Goal: Check status: Check status

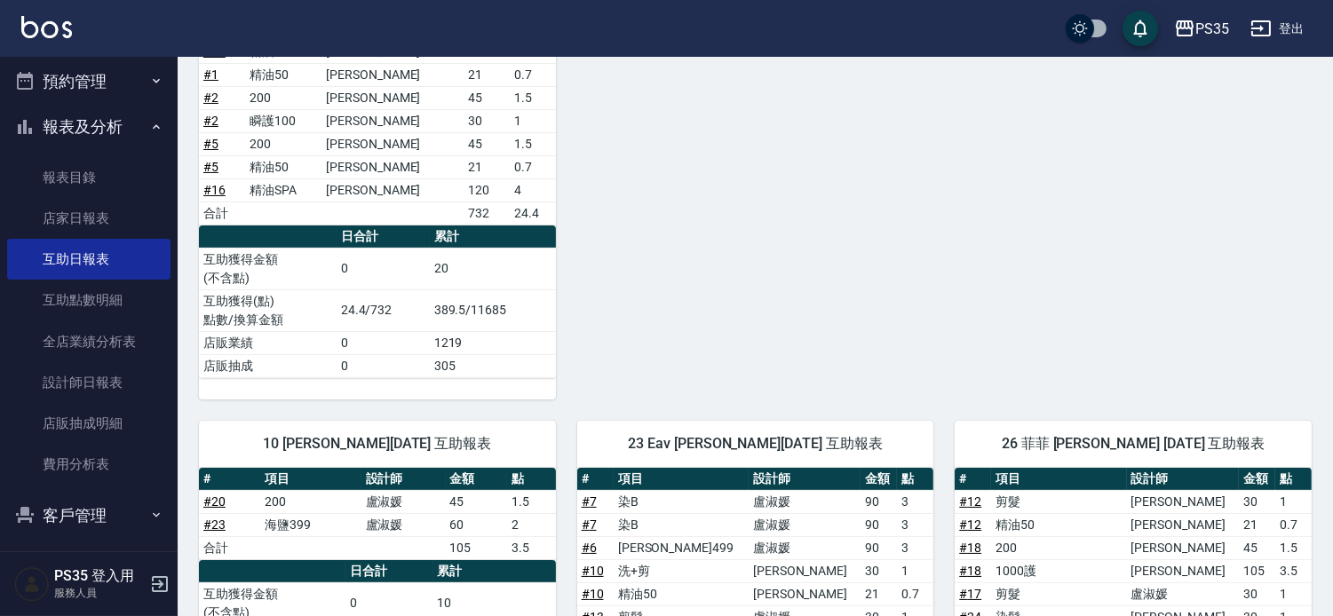
scroll to position [767, 0]
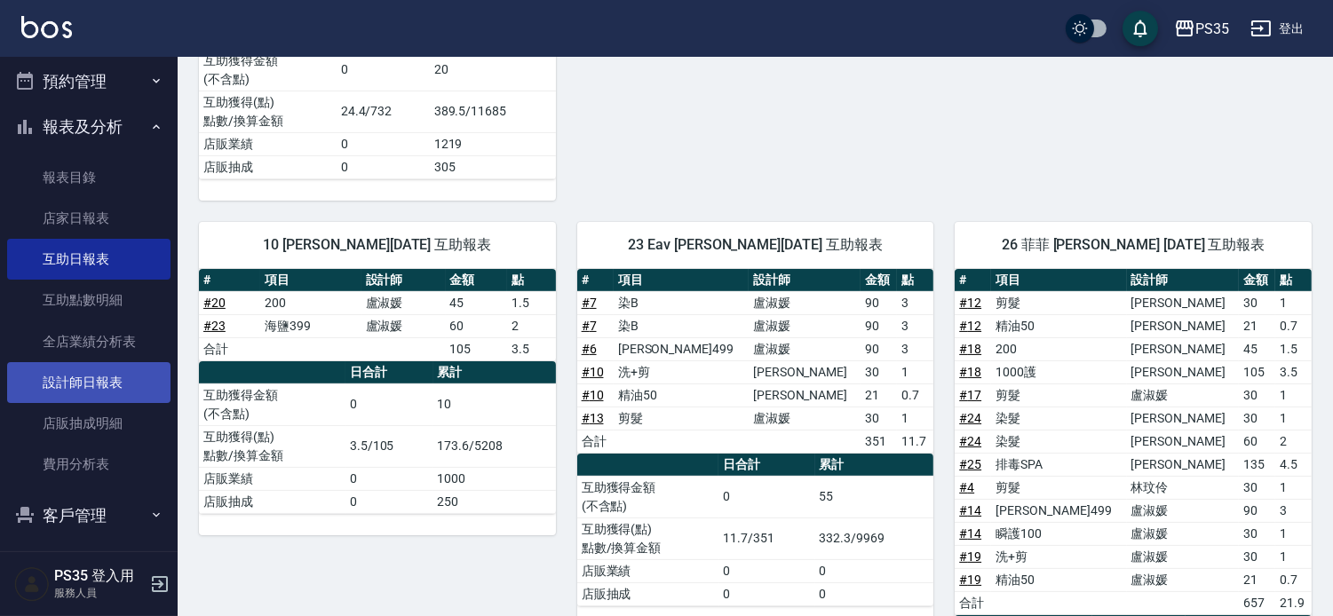
click at [89, 395] on link "設計師日報表" at bounding box center [88, 382] width 163 height 41
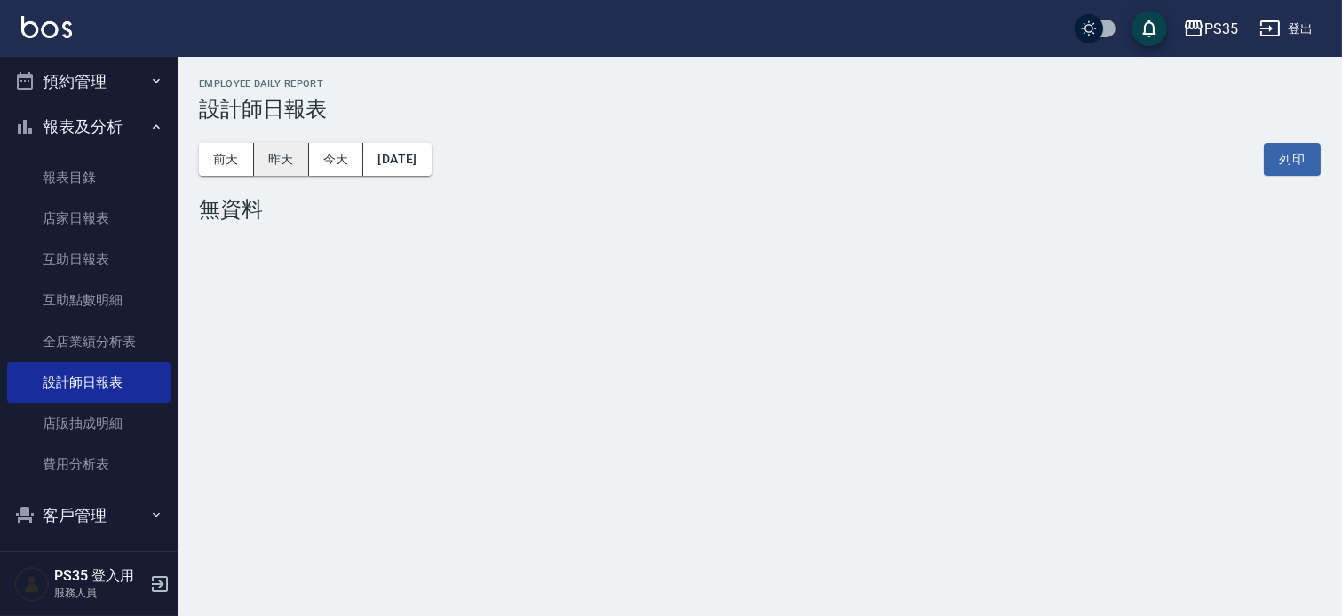
click at [277, 157] on button "昨天" at bounding box center [281, 159] width 55 height 33
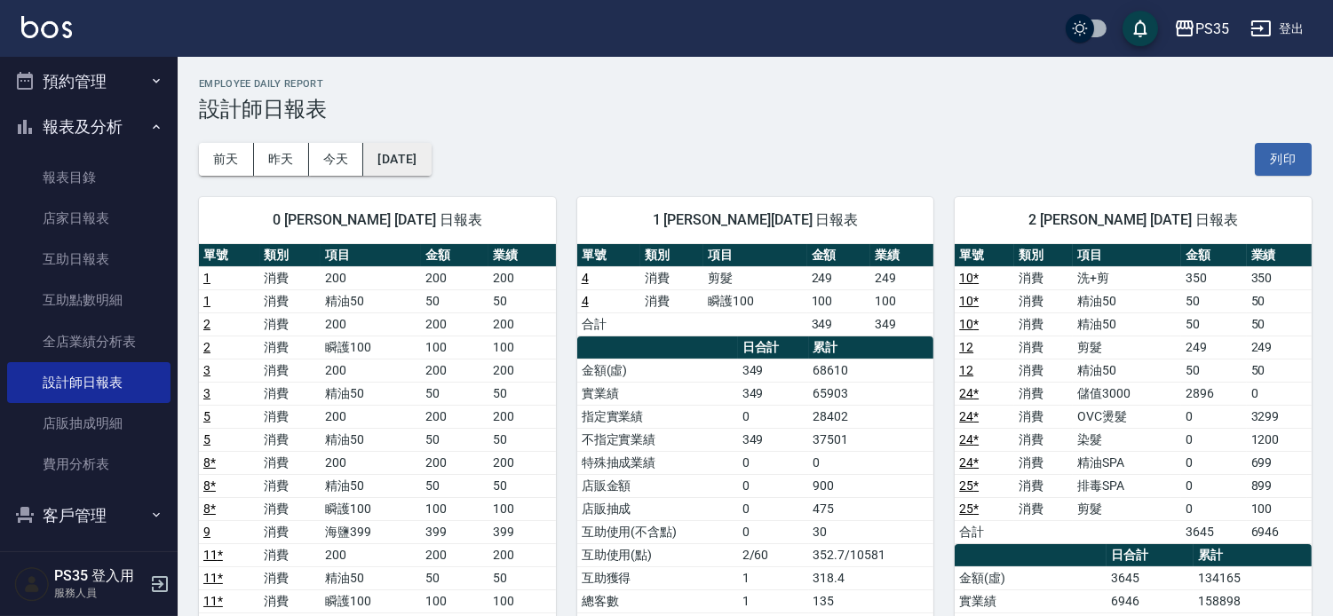
click at [431, 163] on button "[DATE]" at bounding box center [397, 159] width 68 height 33
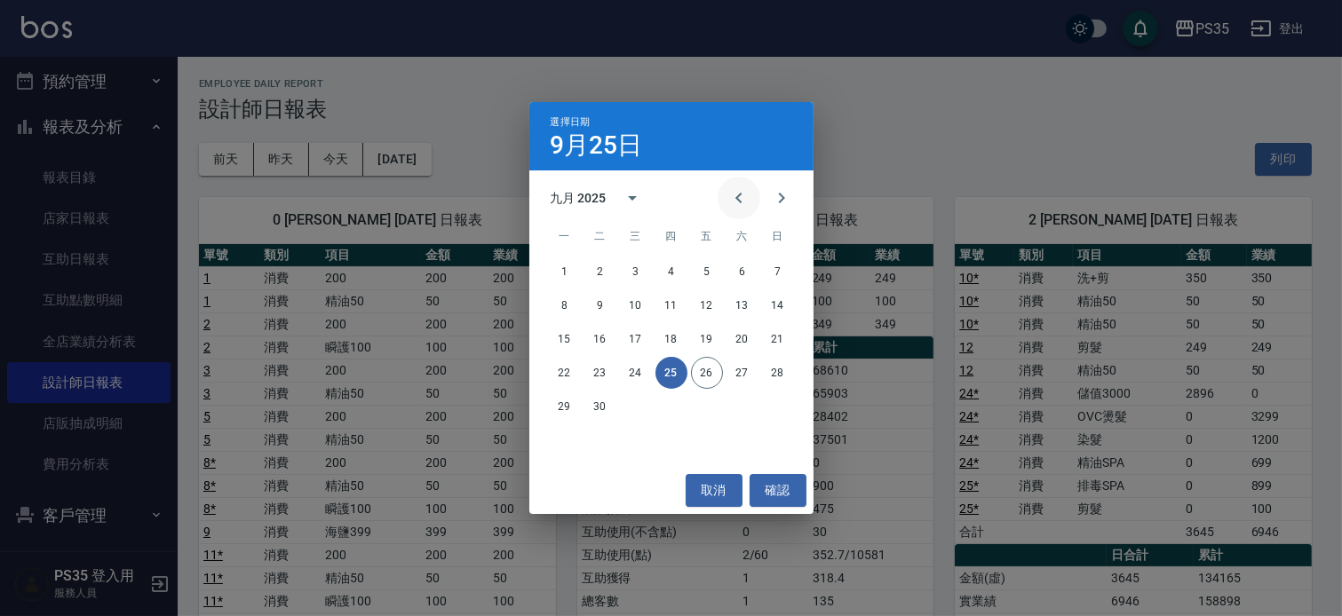
click at [728, 205] on icon "Previous month" at bounding box center [738, 197] width 21 height 21
click at [596, 402] on button "26" at bounding box center [601, 407] width 32 height 32
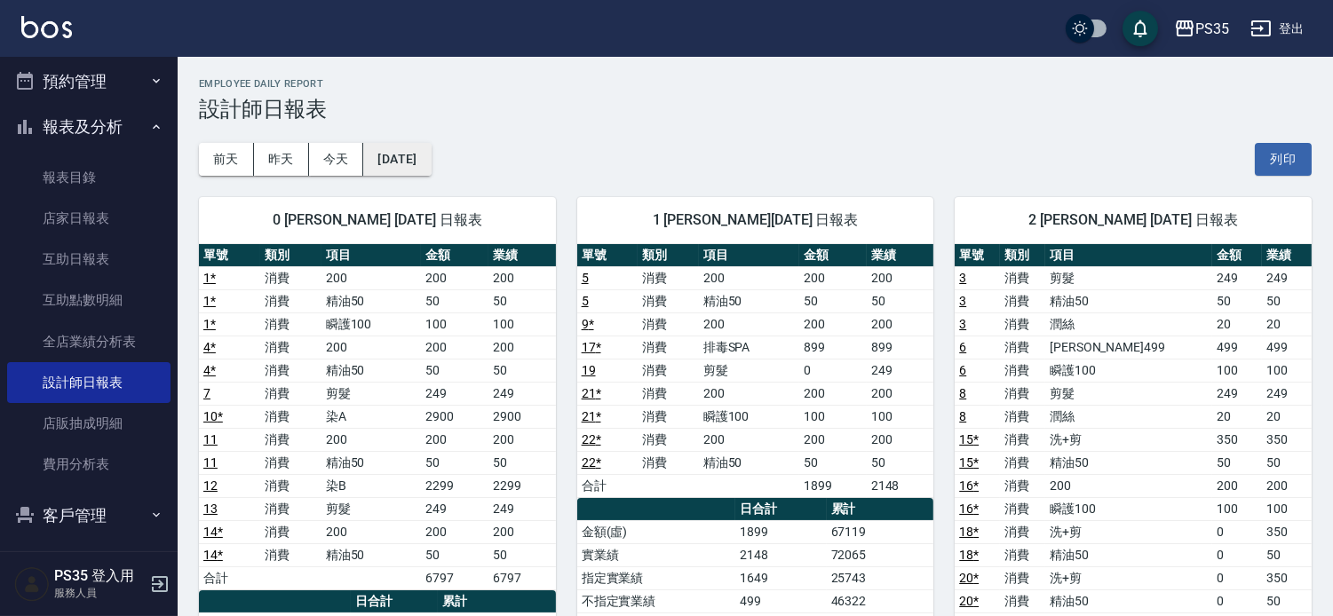
click at [392, 155] on button "[DATE]" at bounding box center [397, 159] width 68 height 33
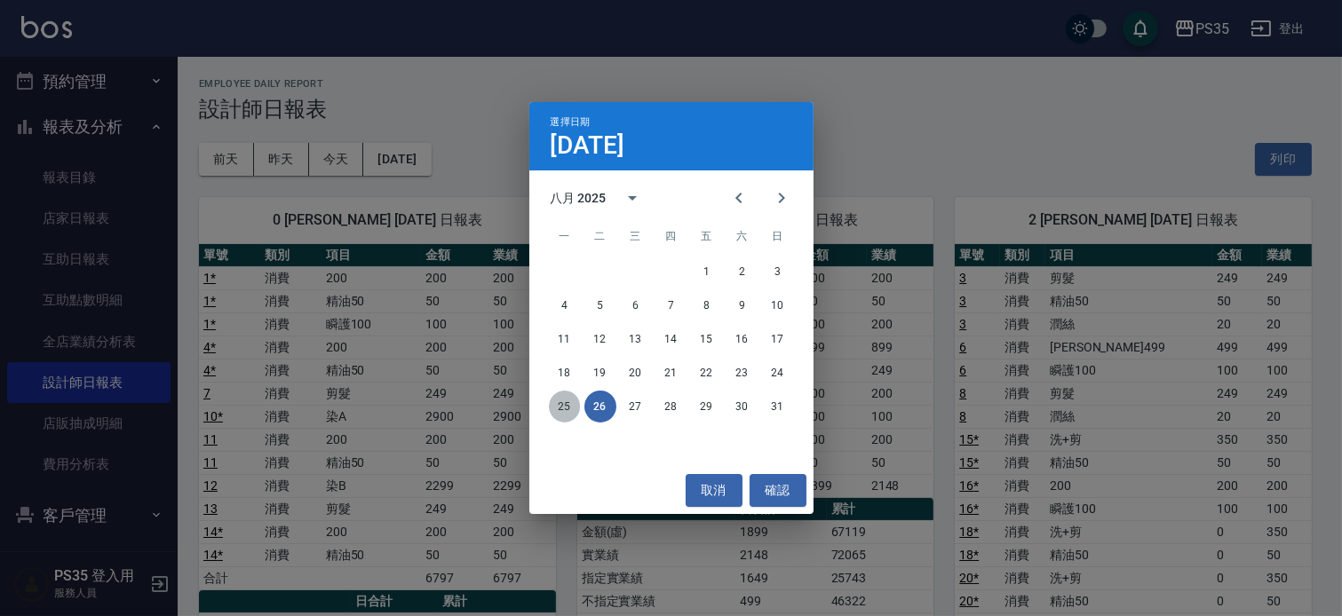
click at [552, 410] on button "25" at bounding box center [565, 407] width 32 height 32
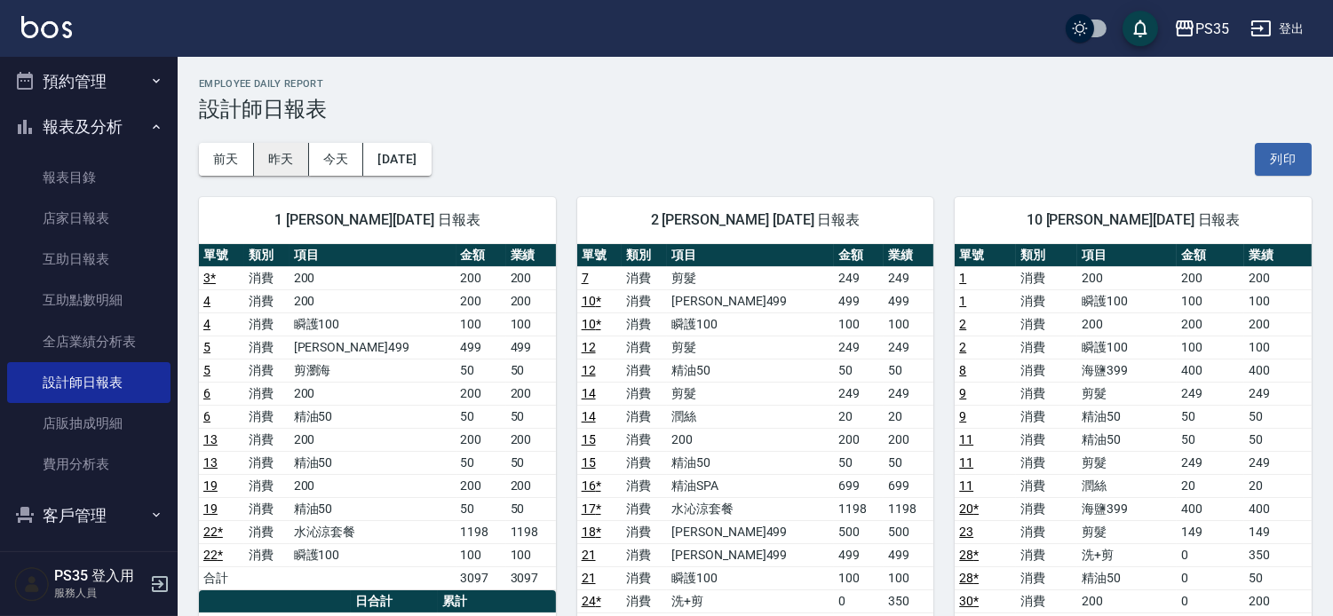
click at [271, 152] on button "昨天" at bounding box center [281, 159] width 55 height 33
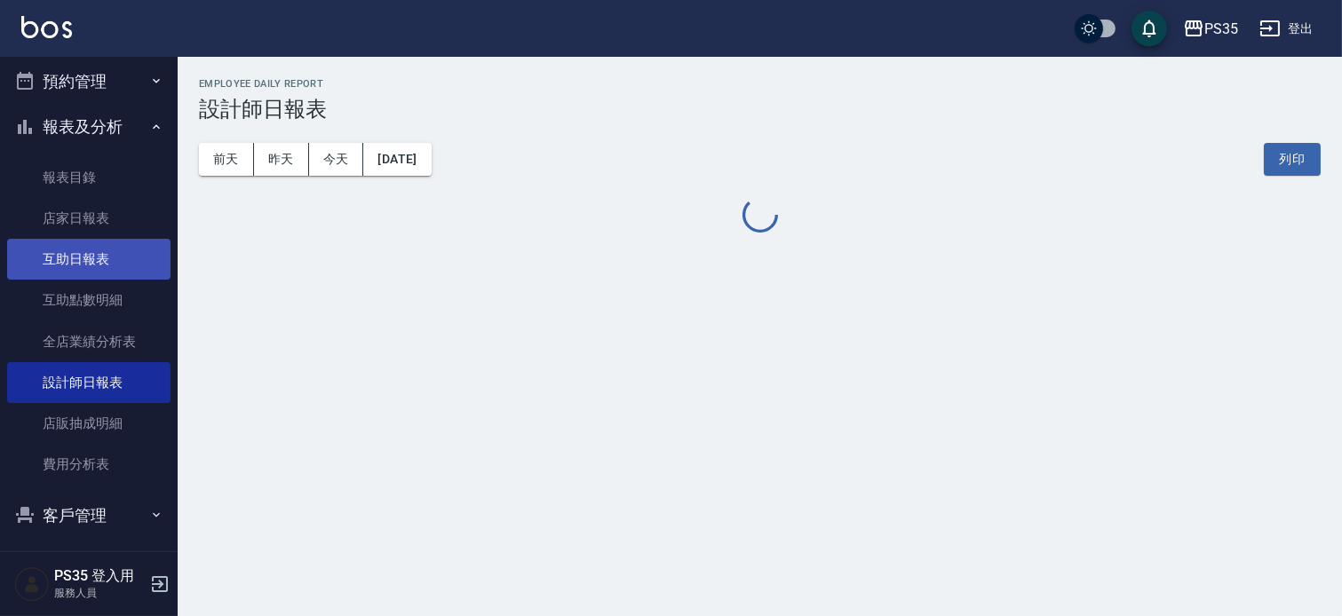
click at [105, 261] on link "互助日報表" at bounding box center [88, 259] width 163 height 41
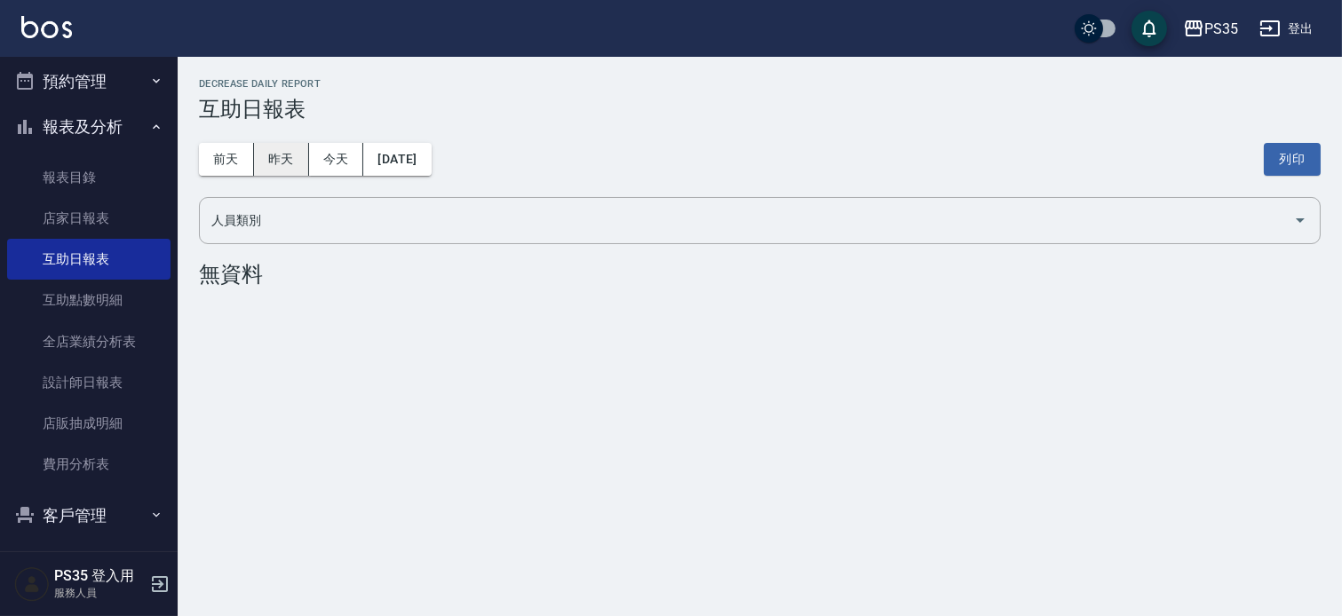
click at [291, 164] on button "昨天" at bounding box center [281, 159] width 55 height 33
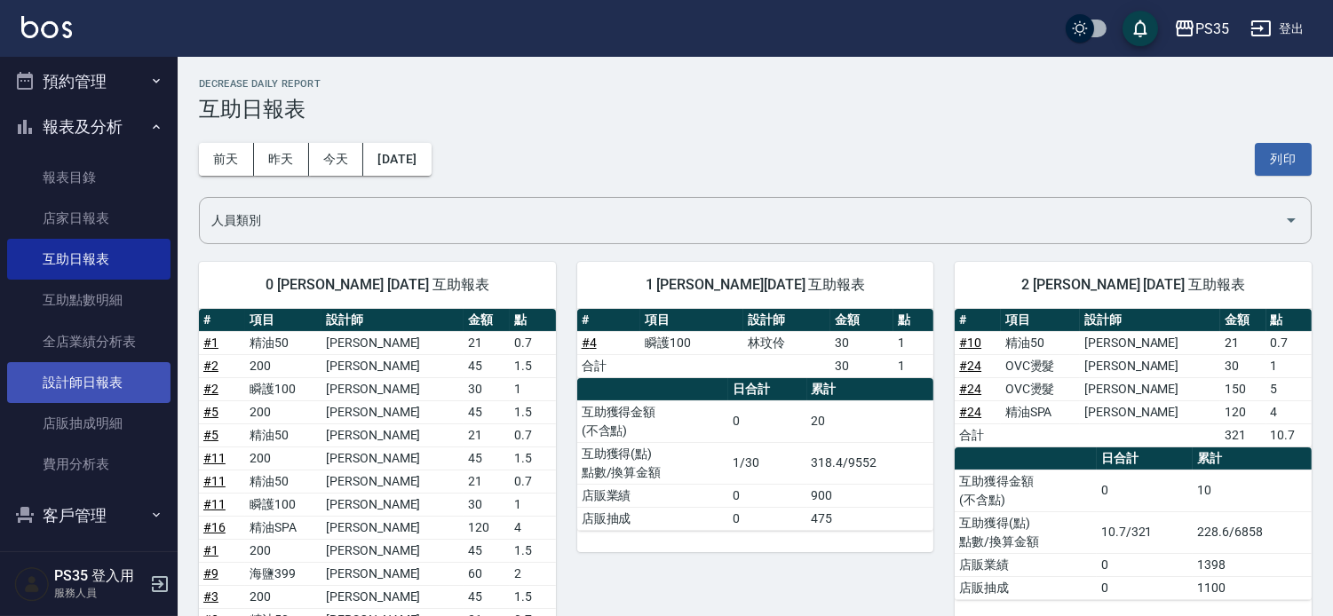
click at [75, 387] on link "設計師日報表" at bounding box center [88, 382] width 163 height 41
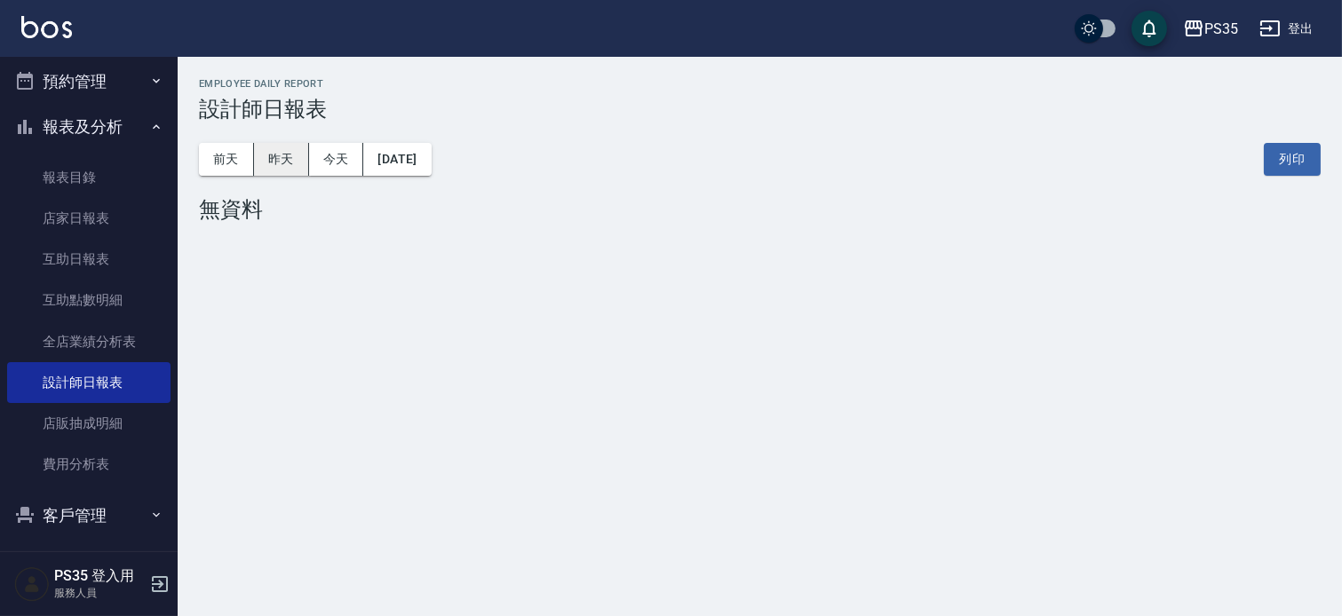
click at [272, 162] on button "昨天" at bounding box center [281, 159] width 55 height 33
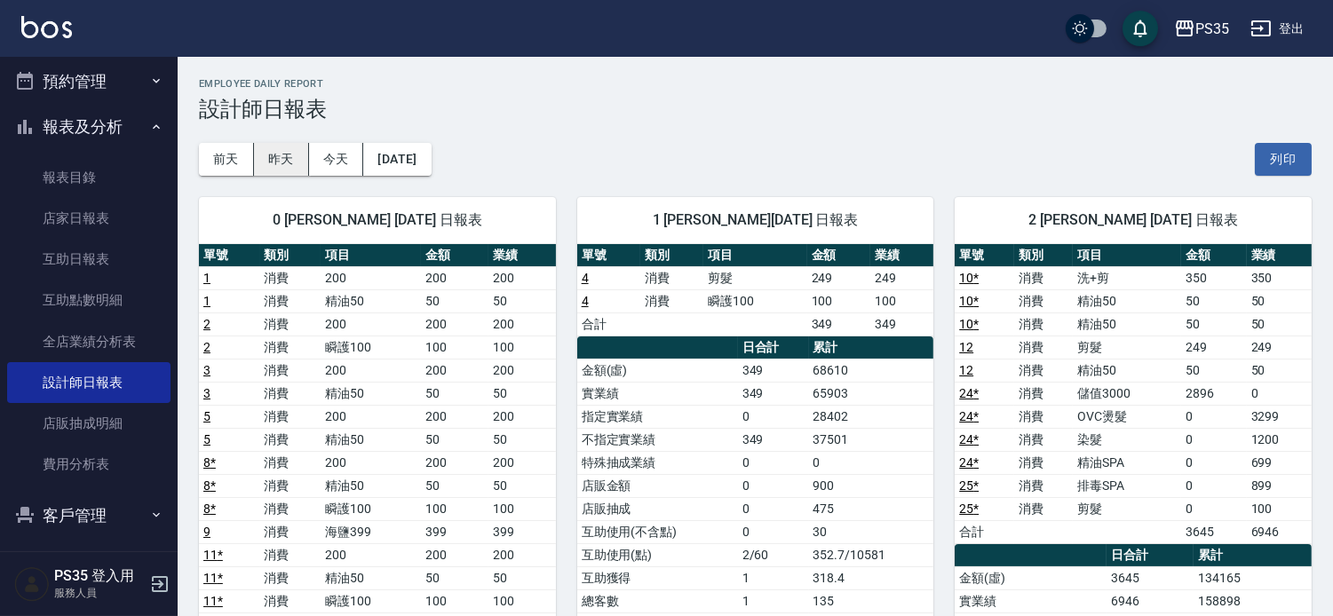
scroll to position [99, 0]
